Goal: Entertainment & Leisure: Consume media (video, audio)

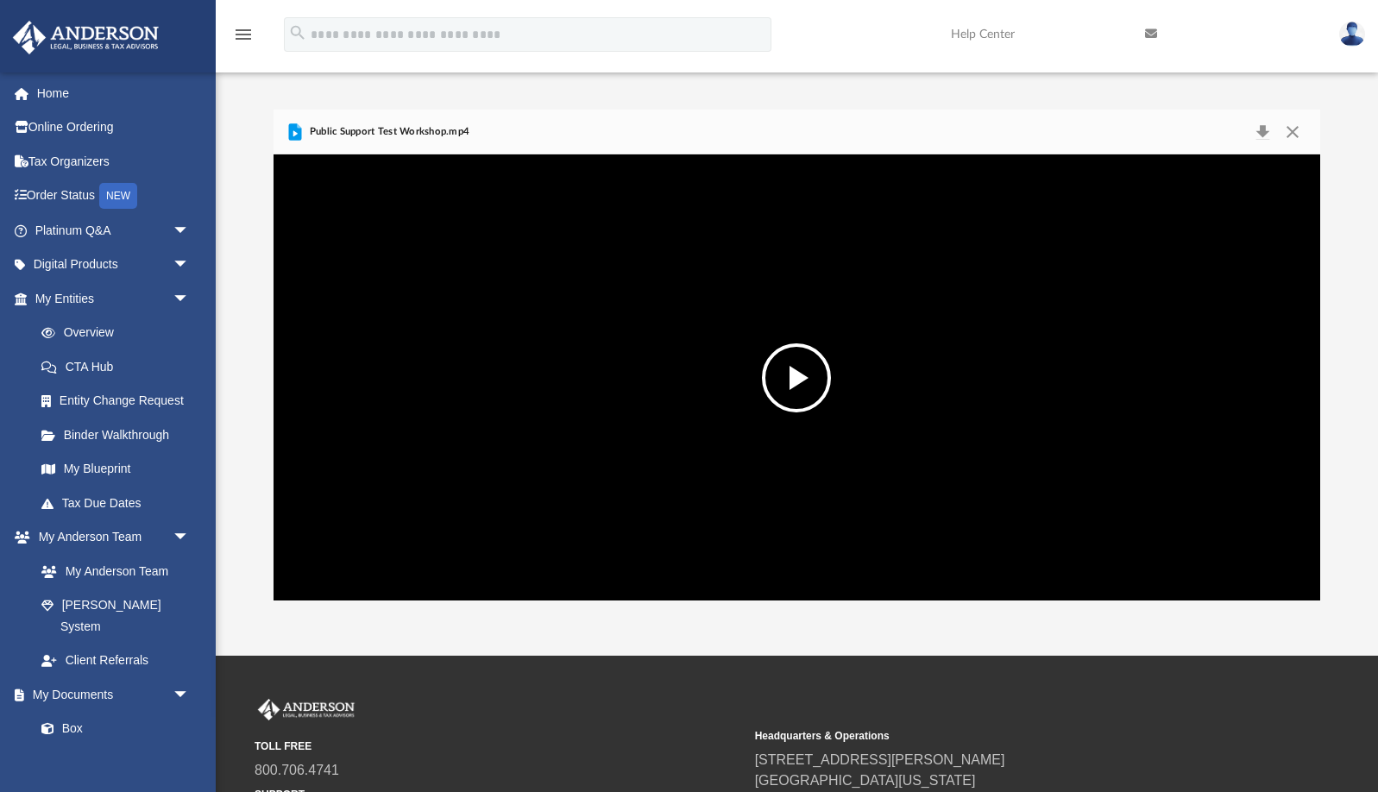
scroll to position [392, 1046]
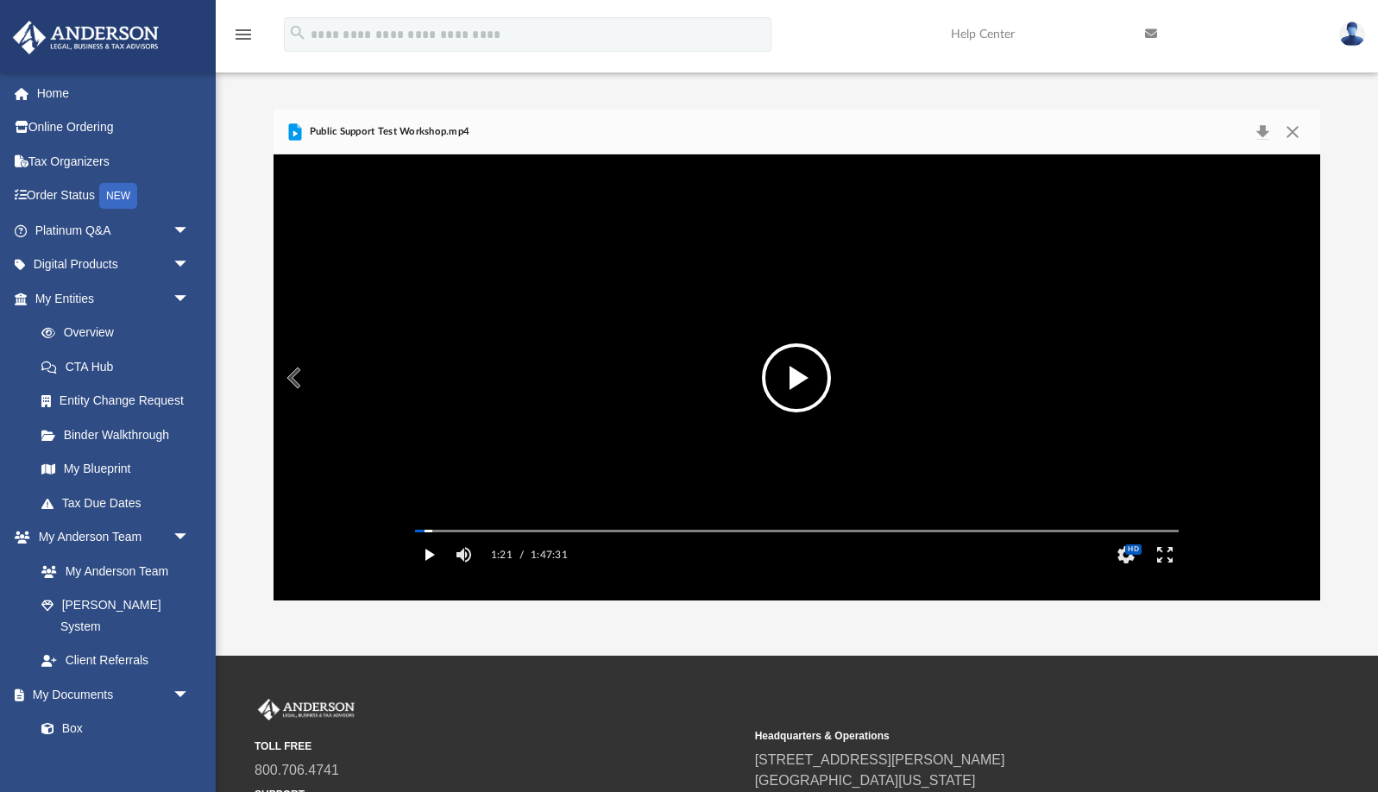
click at [430, 572] on button "Play" at bounding box center [429, 554] width 39 height 35
click at [429, 572] on button "Pause" at bounding box center [429, 554] width 39 height 35
click at [796, 370] on button "File preview" at bounding box center [796, 377] width 69 height 69
click at [481, 520] on video "File preview" at bounding box center [796, 377] width 791 height 396
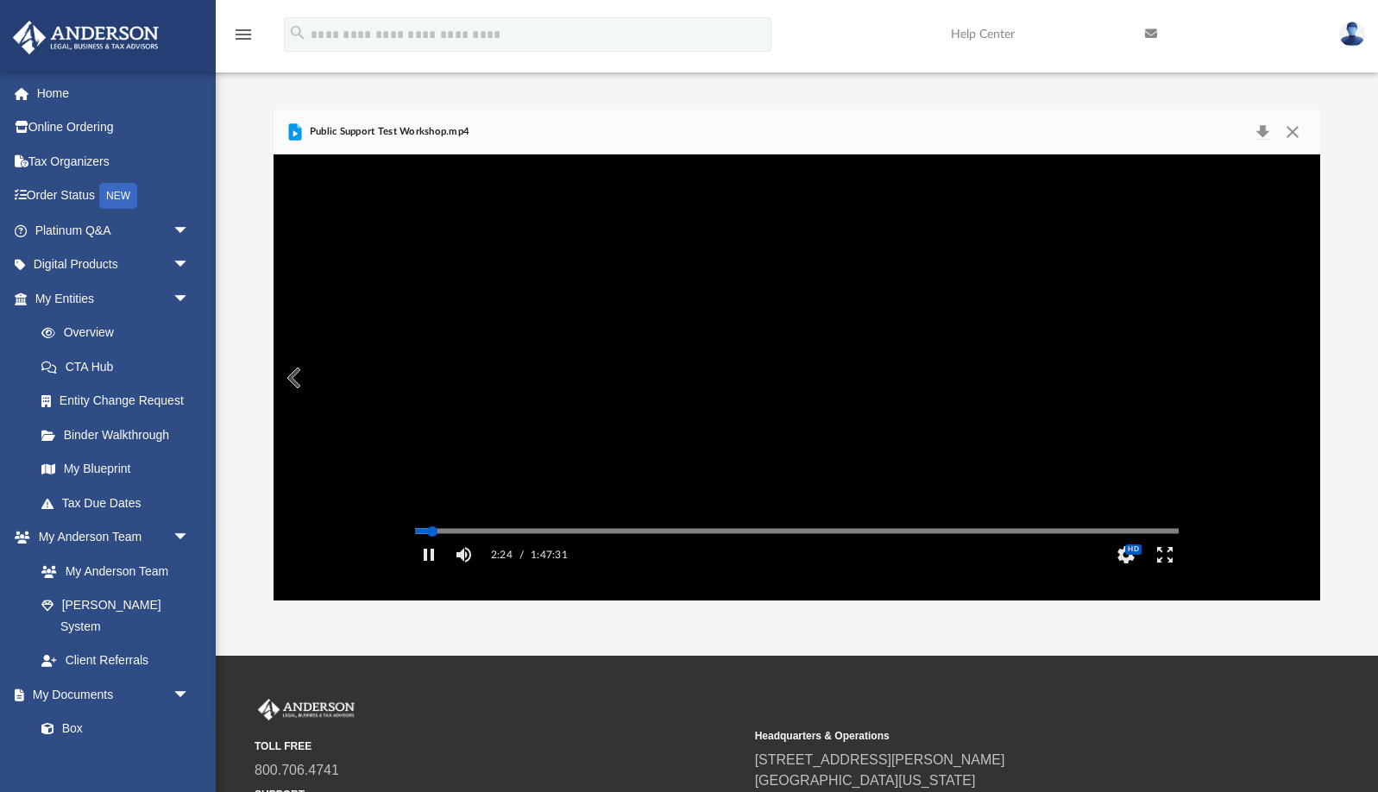
drag, startPoint x: 439, startPoint y: 558, endPoint x: 451, endPoint y: 558, distance: 12.1
click at [451, 537] on div "Media Slider" at bounding box center [796, 531] width 791 height 14
drag, startPoint x: 436, startPoint y: 557, endPoint x: 448, endPoint y: 558, distance: 12.1
click at [448, 558] on div "Autoplay Disabled Speed 1.25 Quality Auto Subtitles/CC Off Audio Autoplay Disab…" at bounding box center [796, 376] width 1046 height 445
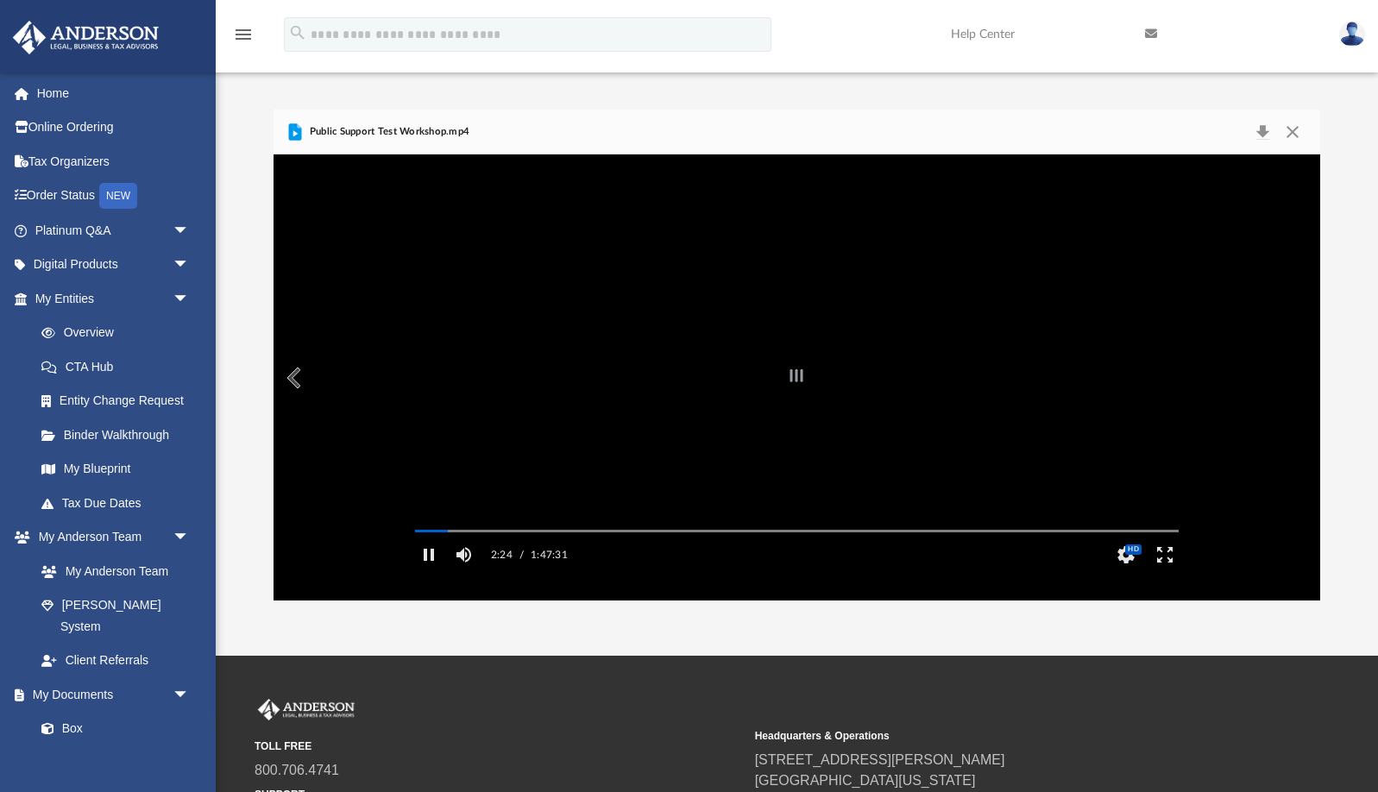
click at [556, 525] on div "File preview" at bounding box center [796, 376] width 1046 height 445
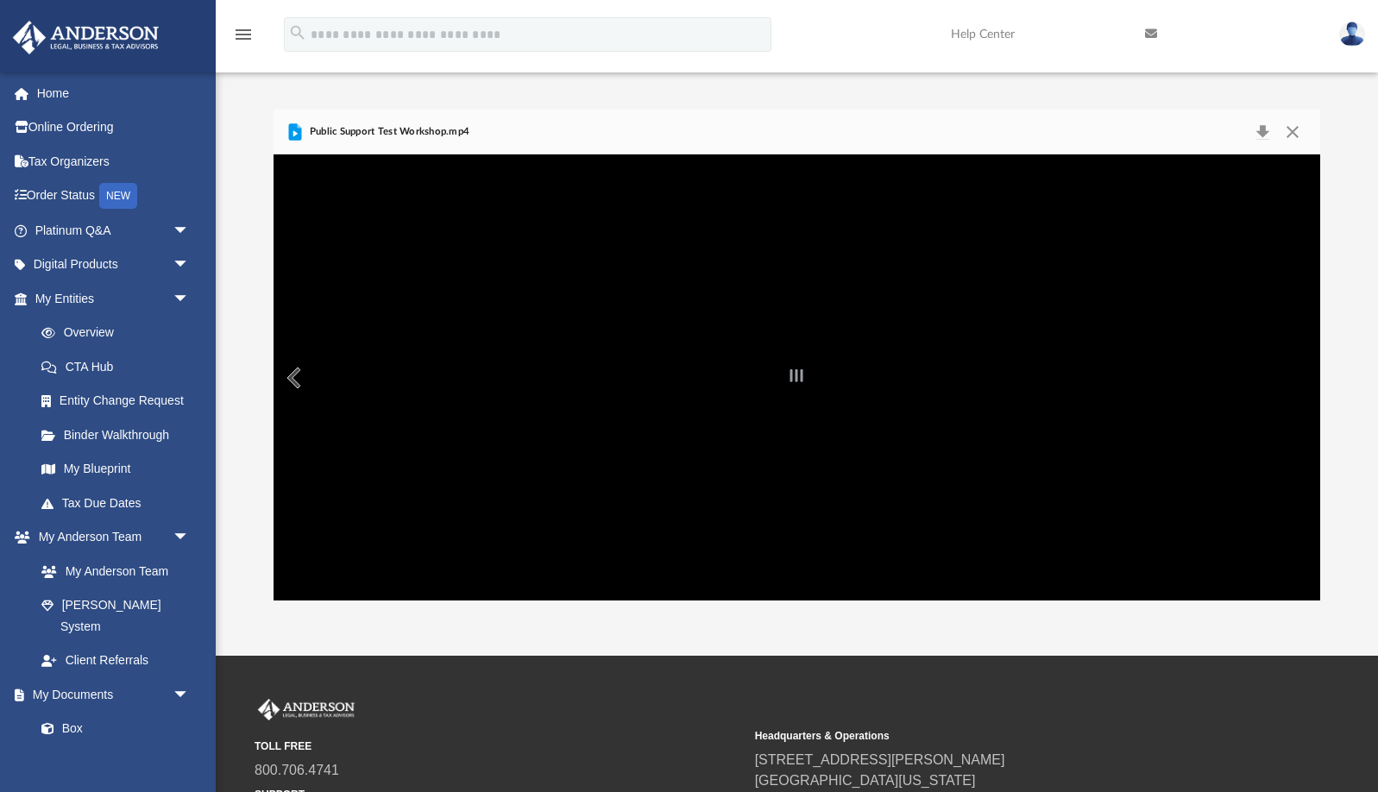
click at [435, 593] on div "File preview" at bounding box center [796, 376] width 1046 height 445
click at [473, 531] on div "File preview" at bounding box center [796, 376] width 1046 height 445
click at [414, 582] on div "File preview" at bounding box center [796, 376] width 1046 height 445
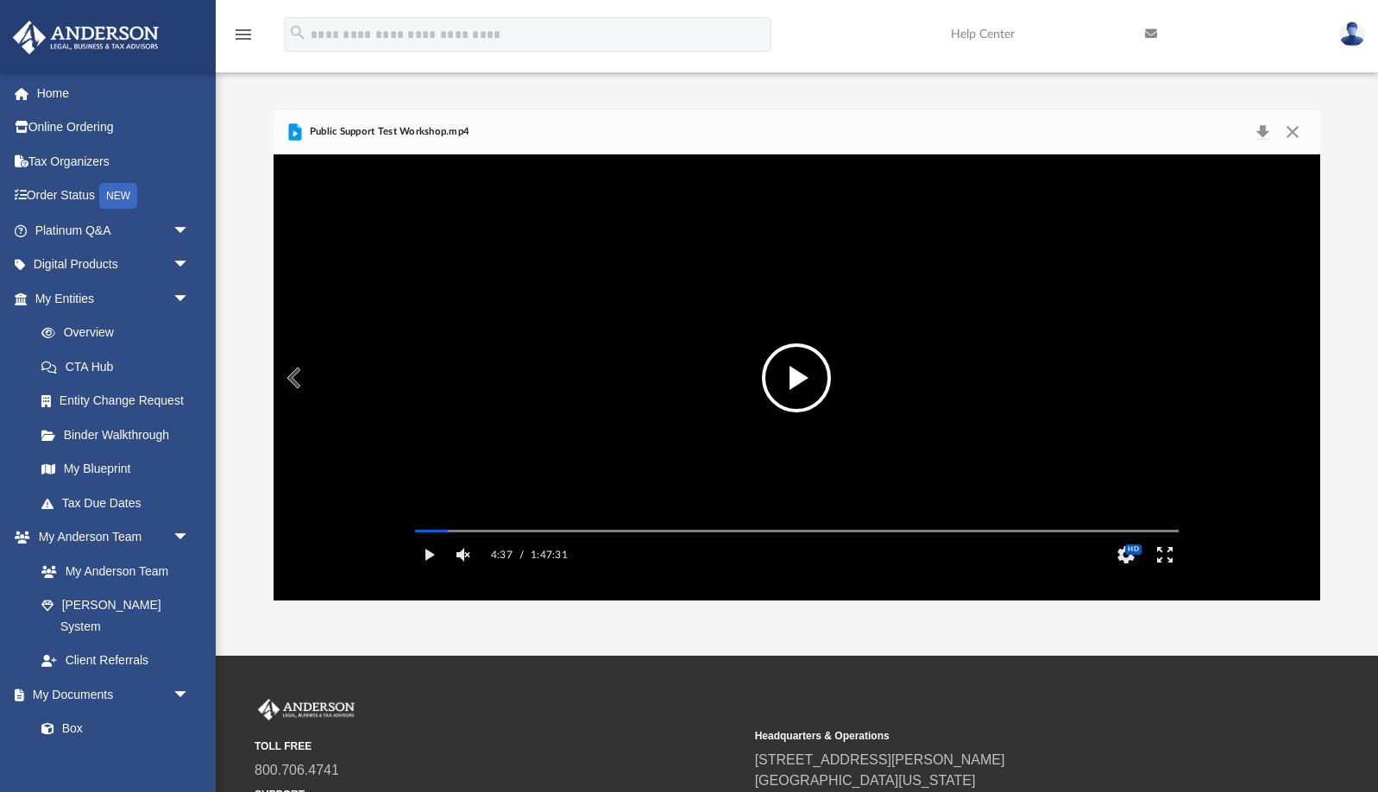
click at [790, 386] on button "File preview" at bounding box center [796, 377] width 69 height 69
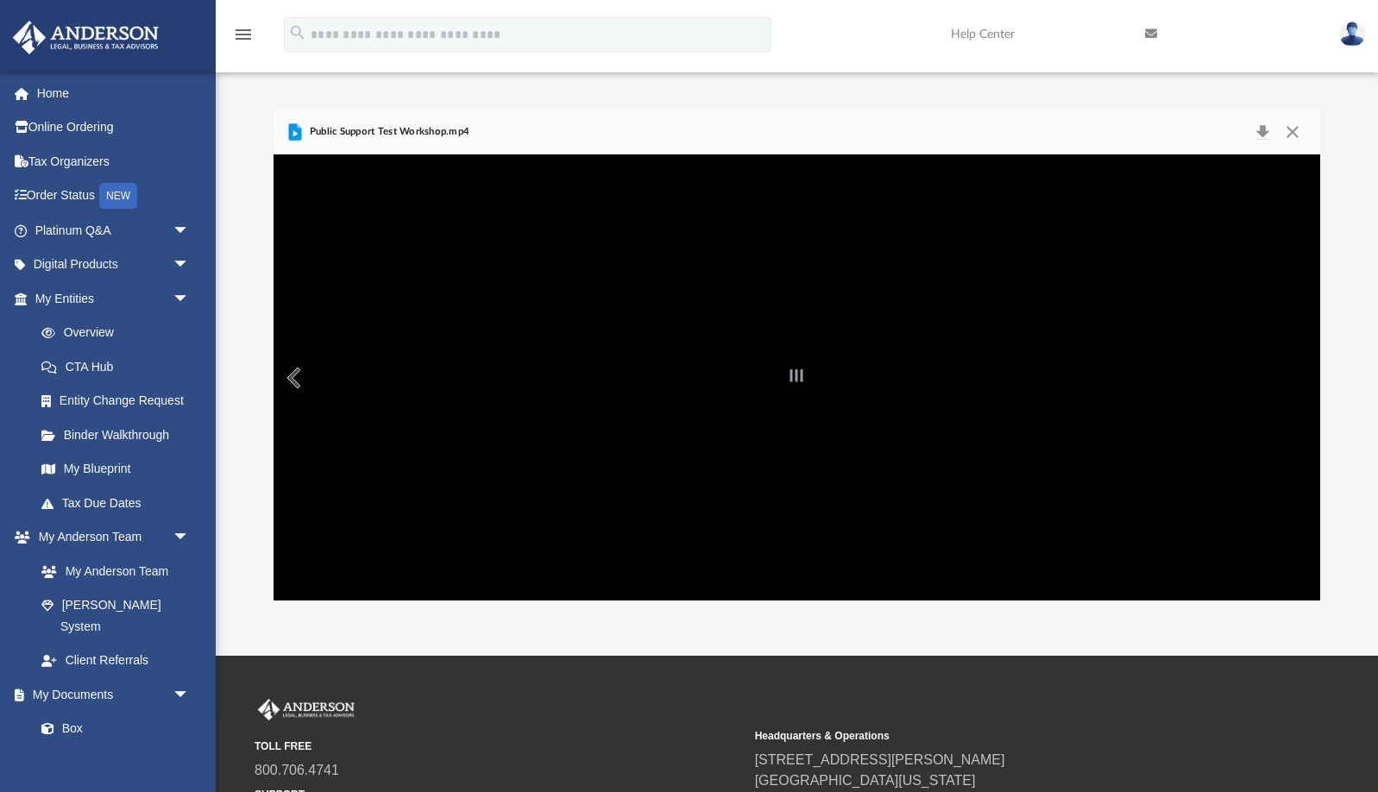
click at [569, 480] on div "File preview" at bounding box center [796, 376] width 1046 height 445
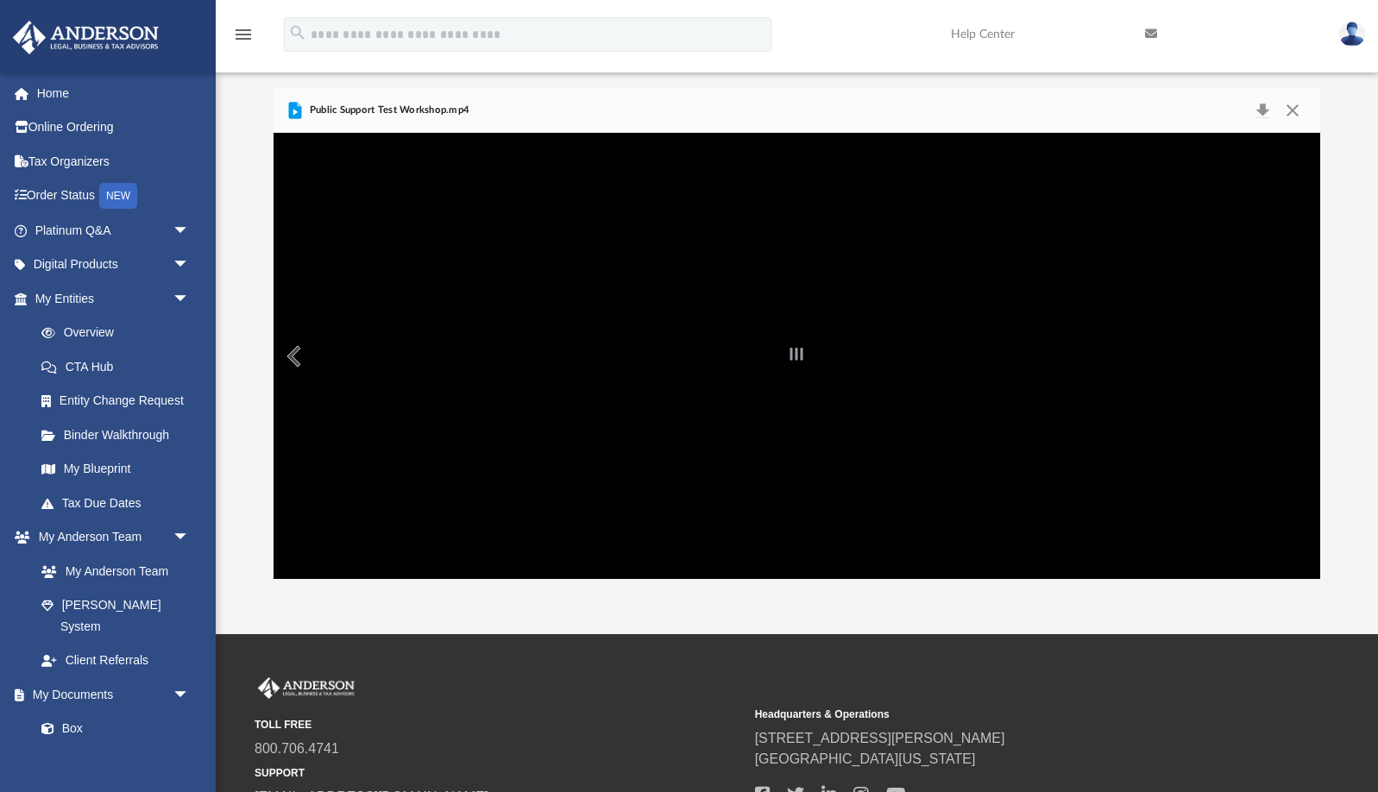
scroll to position [8, 0]
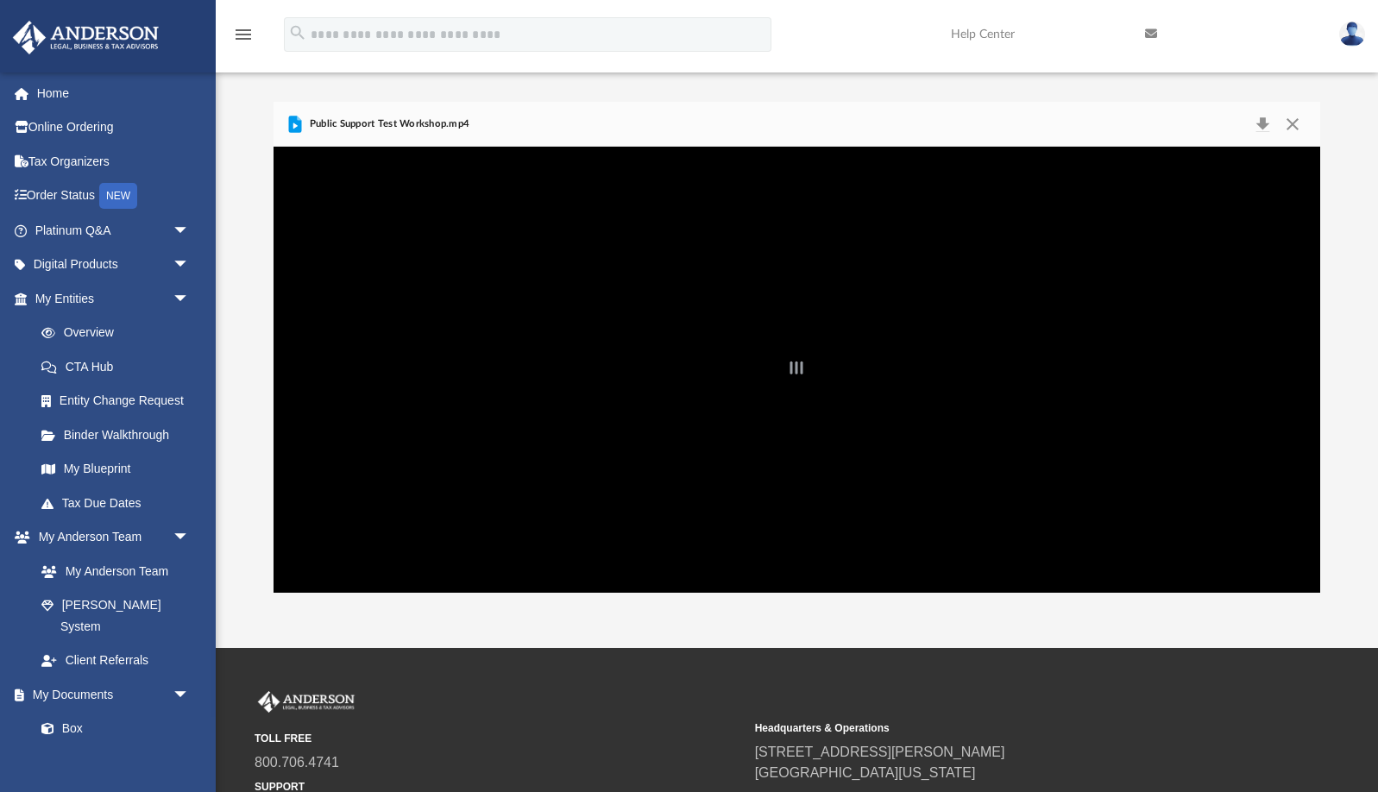
click at [795, 101] on div "Platinum Portal Non-Profits Name Modified Size File Is a Family Foundation only…" at bounding box center [797, 329] width 1162 height 527
click at [719, 444] on div "File preview" at bounding box center [796, 369] width 1046 height 445
click at [437, 335] on div "File preview" at bounding box center [796, 369] width 1046 height 445
click at [525, 492] on div "File preview" at bounding box center [796, 369] width 1046 height 445
click at [408, 581] on div "File preview" at bounding box center [796, 369] width 1046 height 445
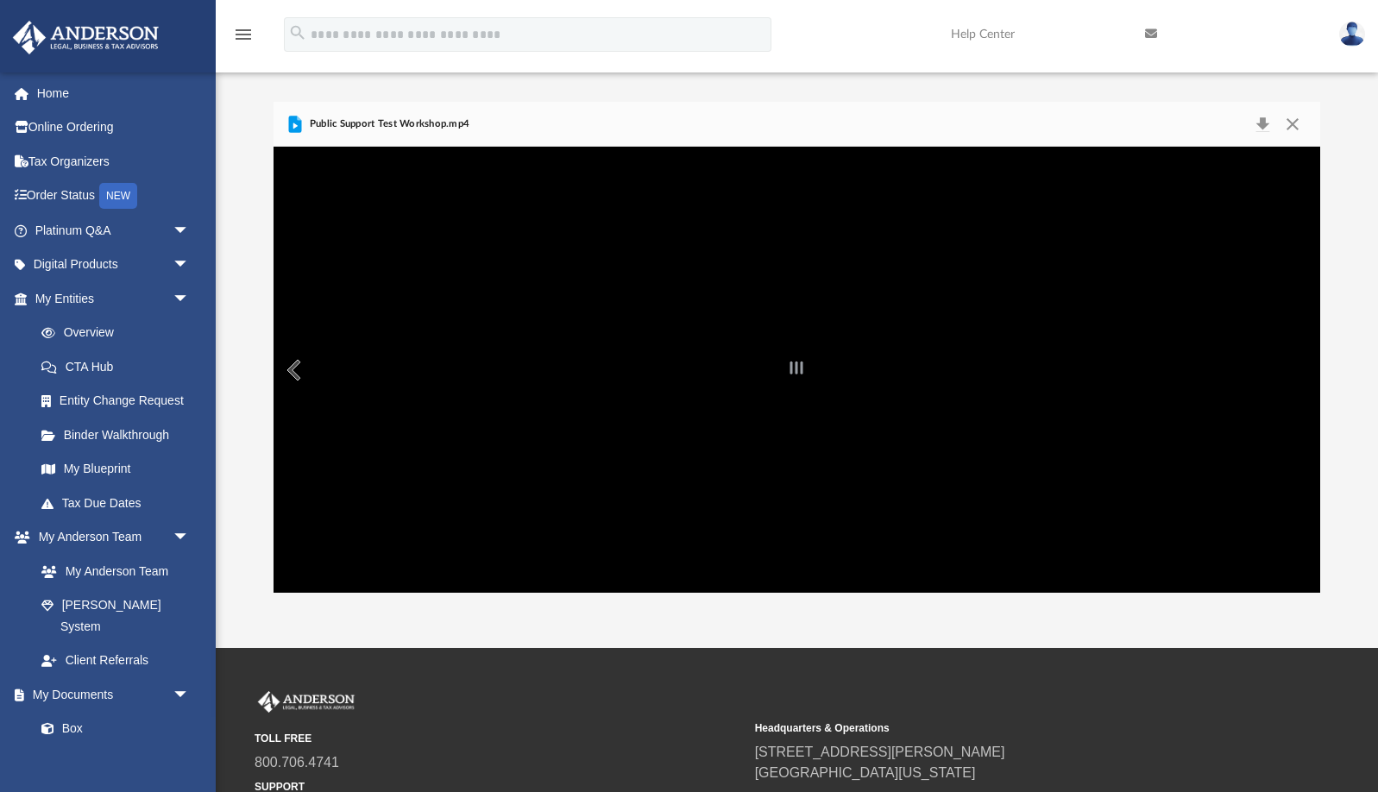
click at [566, 528] on div "File preview" at bounding box center [796, 369] width 1046 height 445
click at [1297, 127] on button "Close" at bounding box center [1292, 124] width 31 height 24
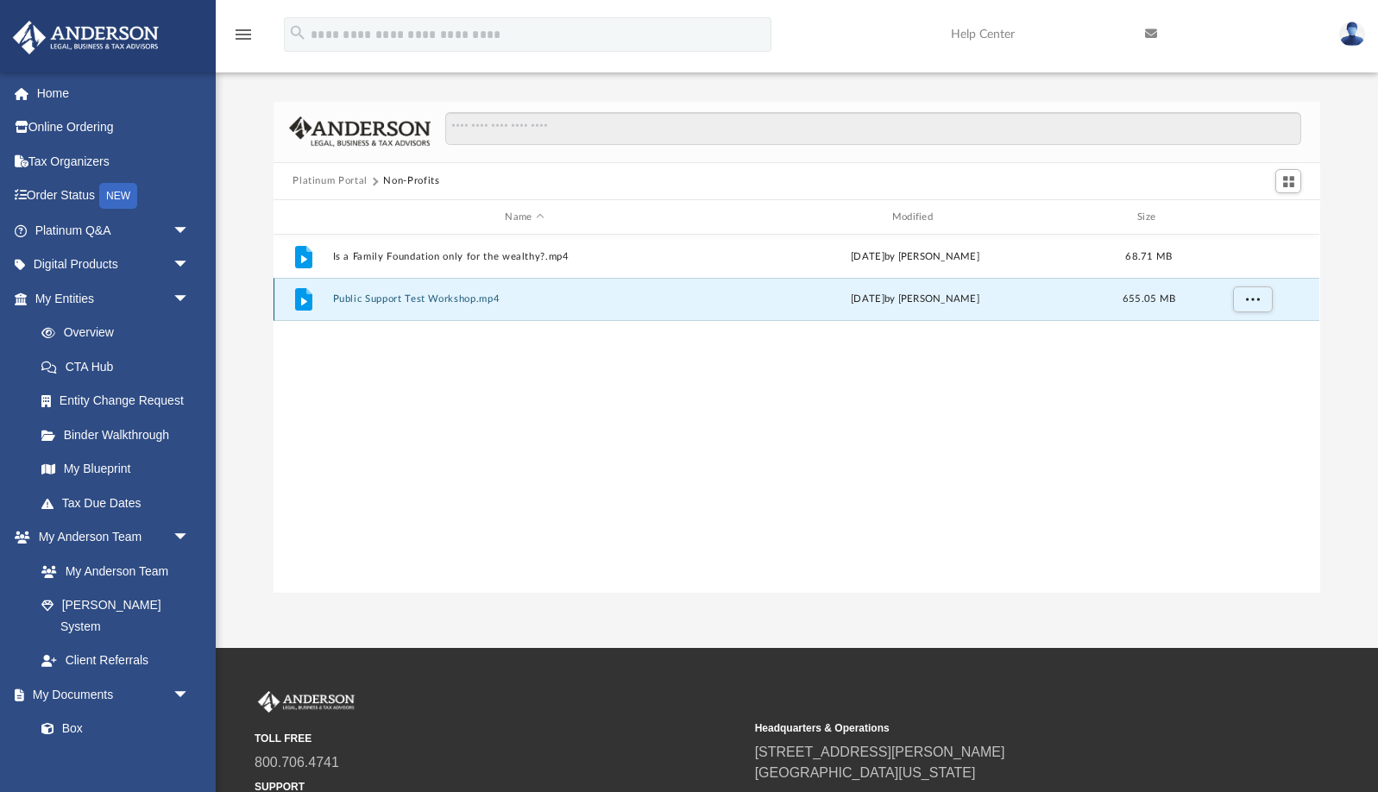
click at [430, 295] on button "Public Support Test Workshop.mp4" at bounding box center [524, 299] width 383 height 11
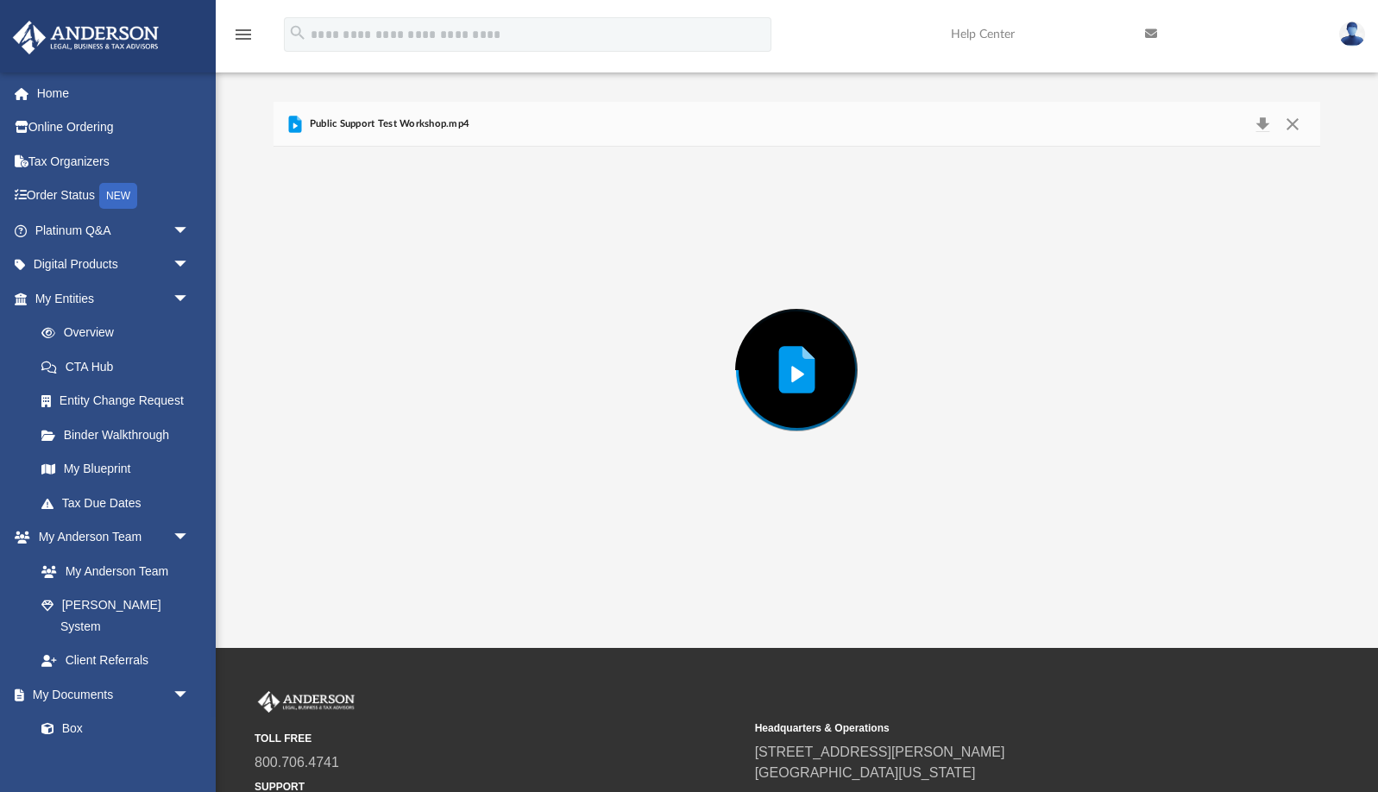
click at [430, 295] on div "Preview" at bounding box center [796, 369] width 1046 height 445
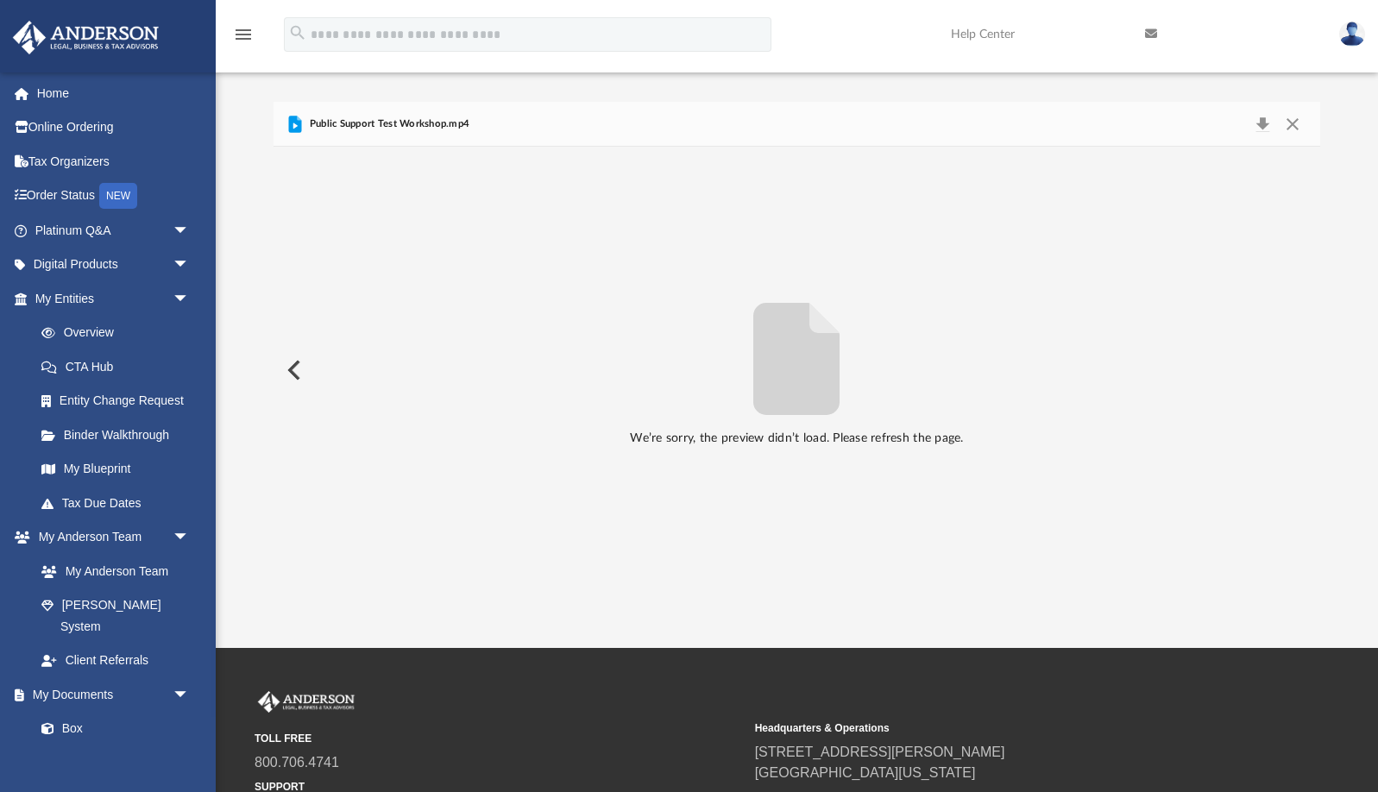
click at [782, 437] on p "We’re sorry, the preview didn’t load. Please refresh the page." at bounding box center [796, 439] width 1046 height 22
click at [59, 96] on link "Home" at bounding box center [114, 93] width 204 height 35
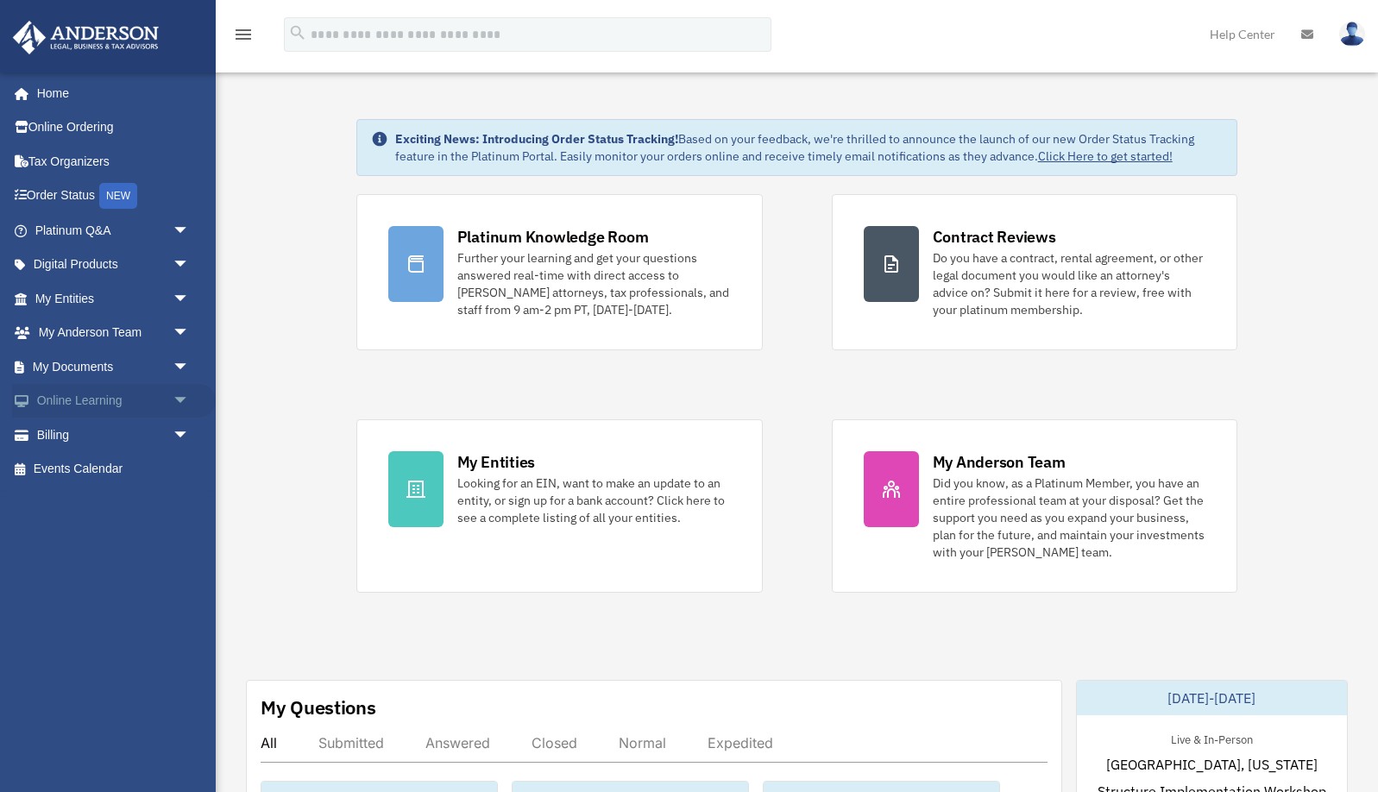
click at [99, 403] on link "Online Learning arrow_drop_down" at bounding box center [114, 401] width 204 height 35
